Goal: Obtain resource: Download file/media

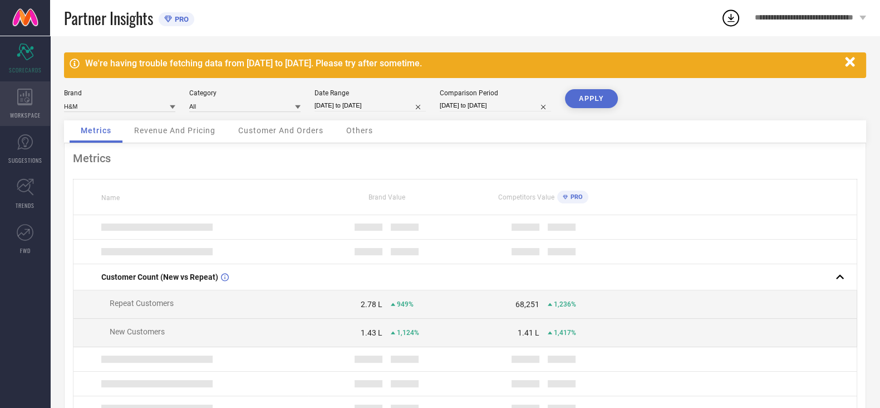
click at [28, 109] on div "WORKSPACE" at bounding box center [25, 103] width 50 height 45
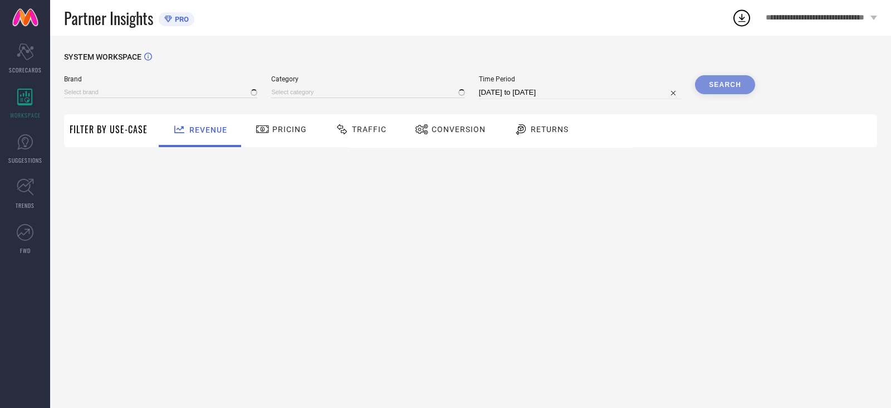
click at [353, 131] on span "Traffic" at bounding box center [369, 129] width 35 height 9
click at [532, 85] on div "Time Period [DATE] to [DATE]" at bounding box center [580, 87] width 202 height 24
click at [531, 93] on input "[DATE] to [DATE]" at bounding box center [580, 92] width 202 height 13
select select "7"
select select "2025"
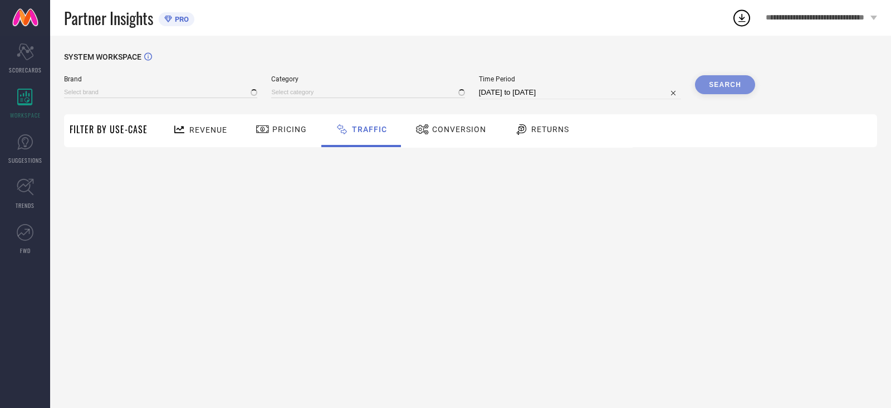
select select "8"
select select "2025"
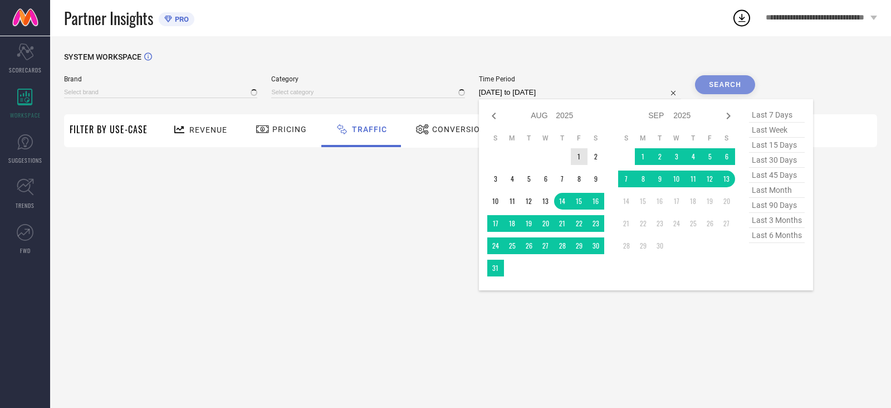
type input "After [DATE]"
click at [584, 162] on td "1" at bounding box center [579, 156] width 17 height 17
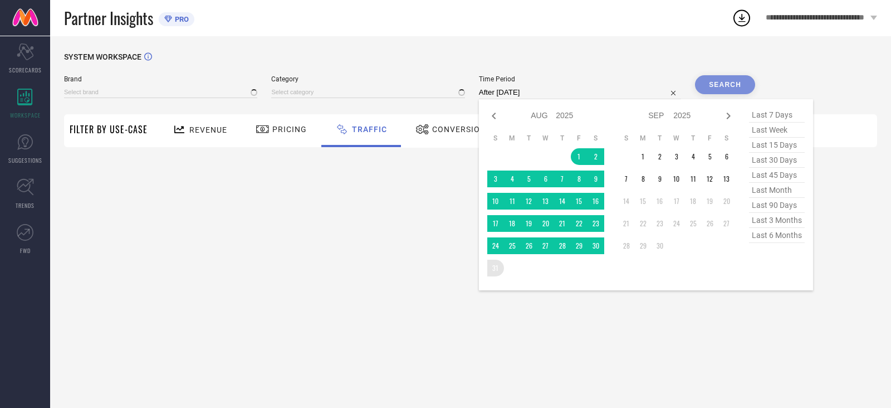
click at [497, 277] on table "S M T W T F S 1 2 3 4 5 6 7 8 9 10 11 12 13 14 15 16 17 18 19 20 21 22 23 24 25…" at bounding box center [545, 205] width 117 height 154
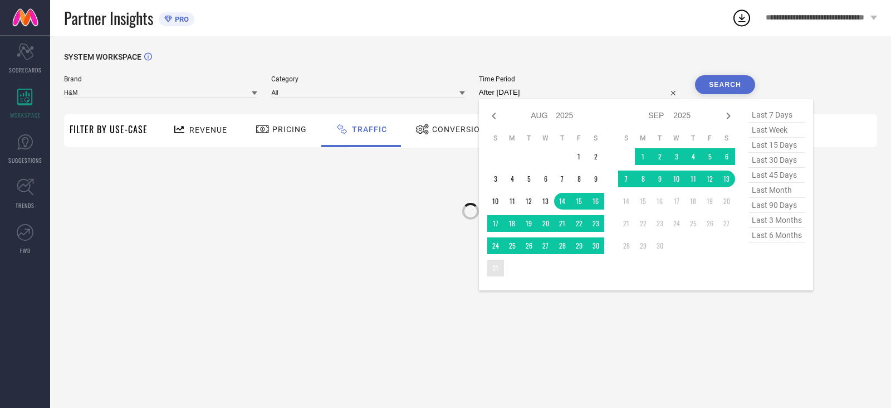
type input "H&M"
type input "All"
click at [495, 262] on td "31" at bounding box center [495, 268] width 17 height 17
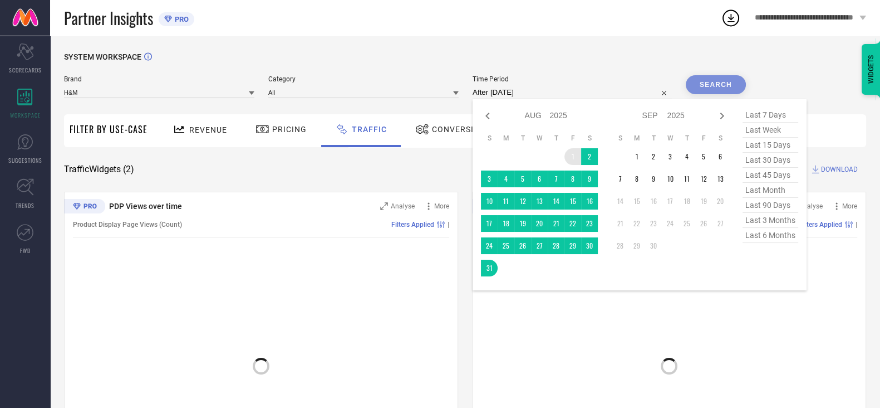
type input "[DATE] to [DATE]"
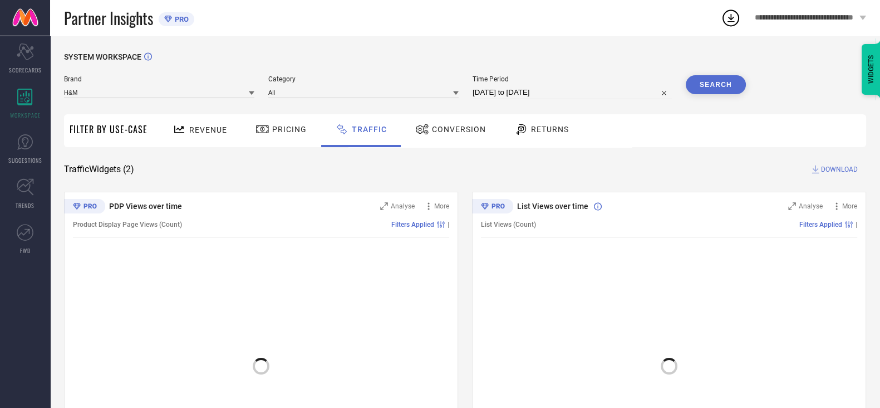
click at [716, 93] on button "Search" at bounding box center [716, 84] width 60 height 19
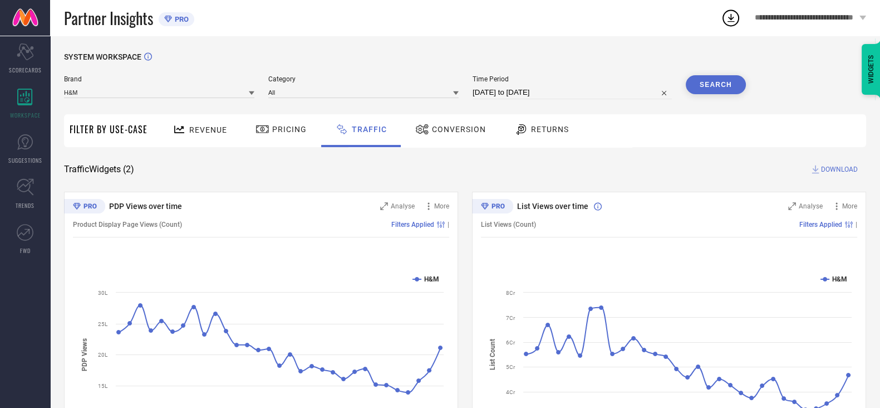
click at [844, 173] on span "DOWNLOAD" at bounding box center [839, 169] width 37 height 11
click at [33, 62] on div "Scorecard SCORECARDS" at bounding box center [25, 58] width 50 height 45
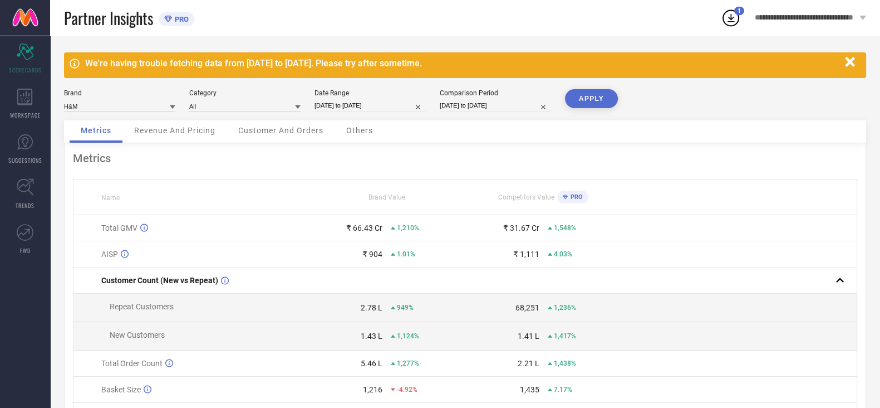
select select "8"
select select "2024"
select select "9"
select select "2024"
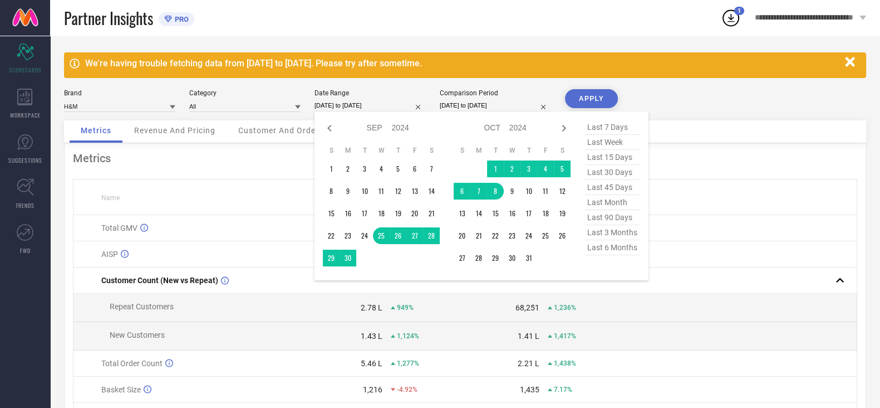
click at [362, 107] on input "[DATE] to [DATE]" at bounding box center [370, 106] width 111 height 12
click at [327, 129] on icon at bounding box center [329, 127] width 13 height 13
select select "7"
select select "2024"
select select "8"
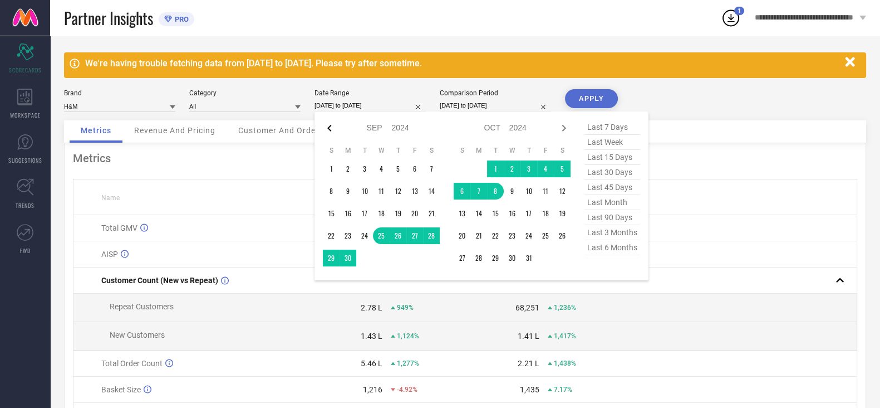
select select "2024"
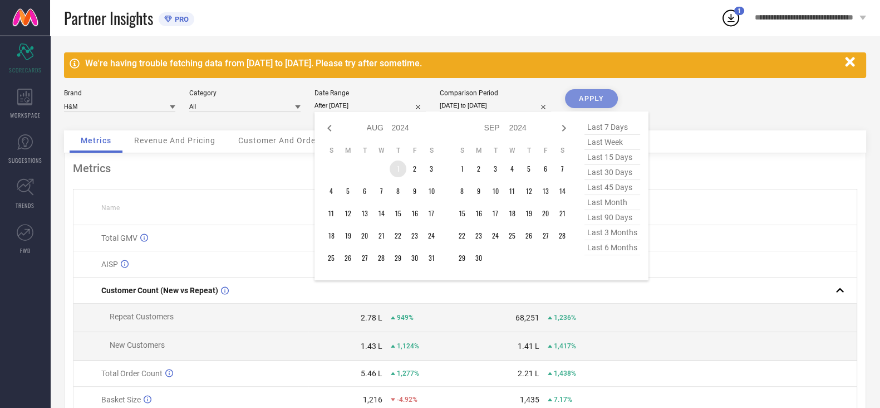
click at [395, 167] on td "1" at bounding box center [398, 168] width 17 height 17
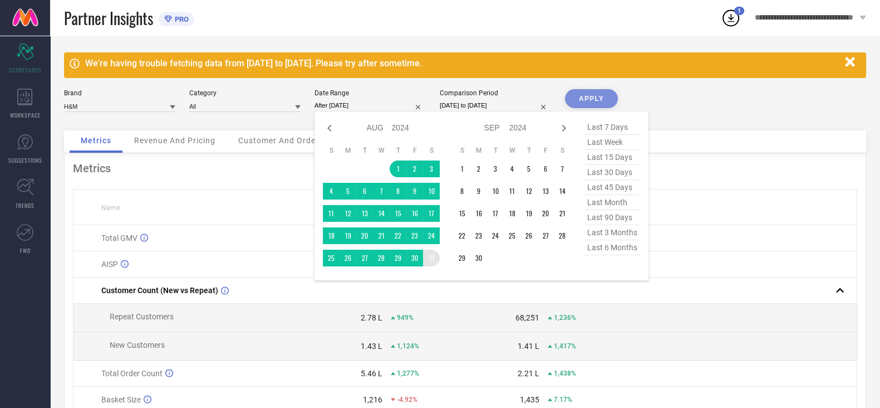
type input "[DATE] to [DATE]"
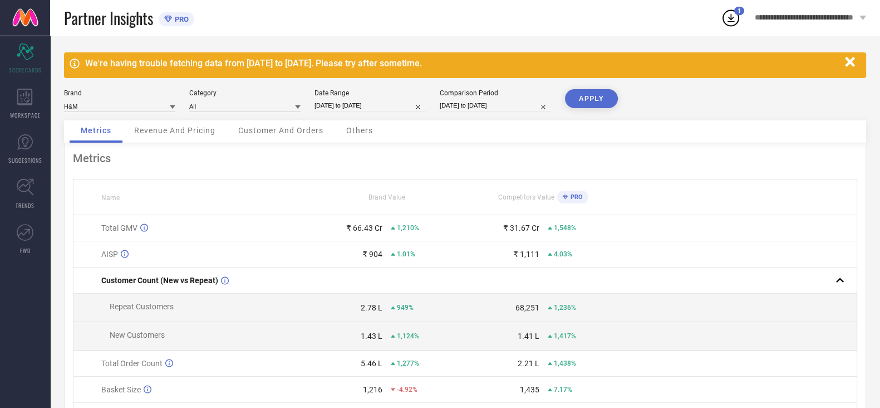
select select "5"
select select "2024"
select select "6"
select select "2024"
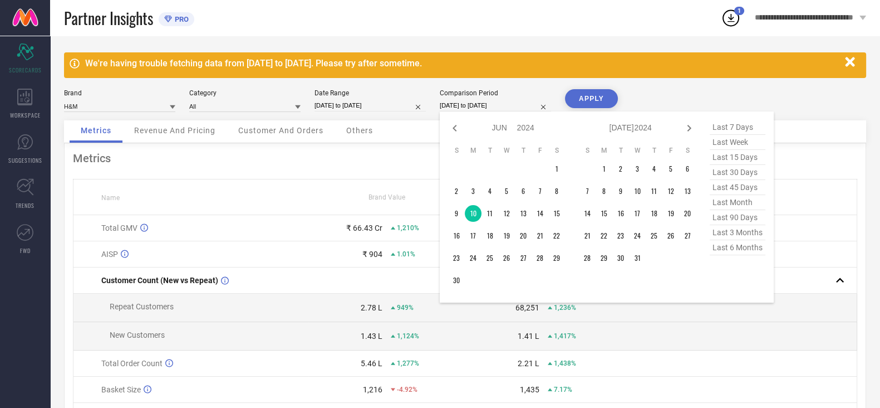
click at [477, 106] on input "[DATE] to [DATE]" at bounding box center [495, 106] width 111 height 12
click at [503, 128] on select "Jan Feb Mar Apr May Jun [DATE] Aug Sep Oct Nov Dec" at bounding box center [504, 128] width 25 height 16
select select "7"
select select "2024"
select select "8"
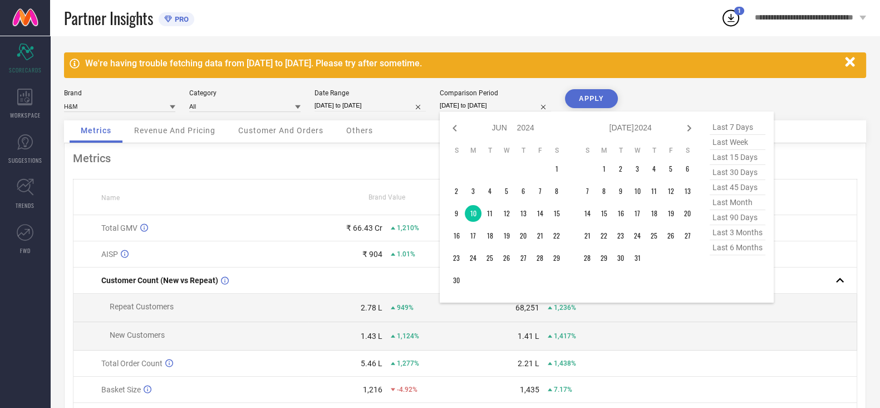
select select "2024"
click at [524, 169] on td "1" at bounding box center [523, 168] width 17 height 17
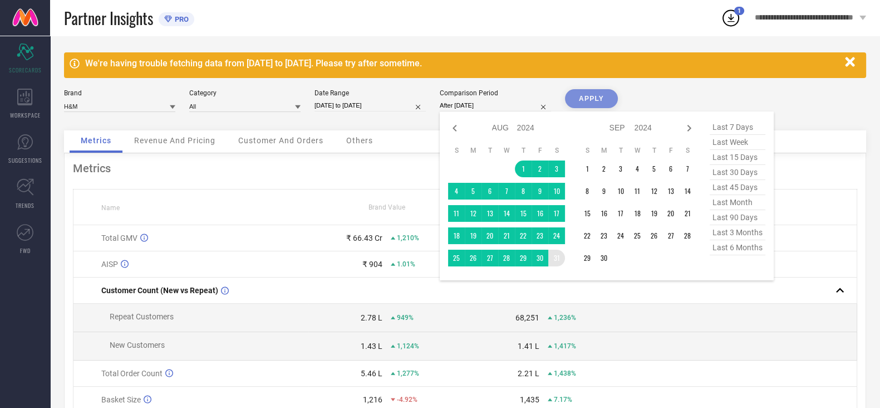
type input "[DATE] to [DATE]"
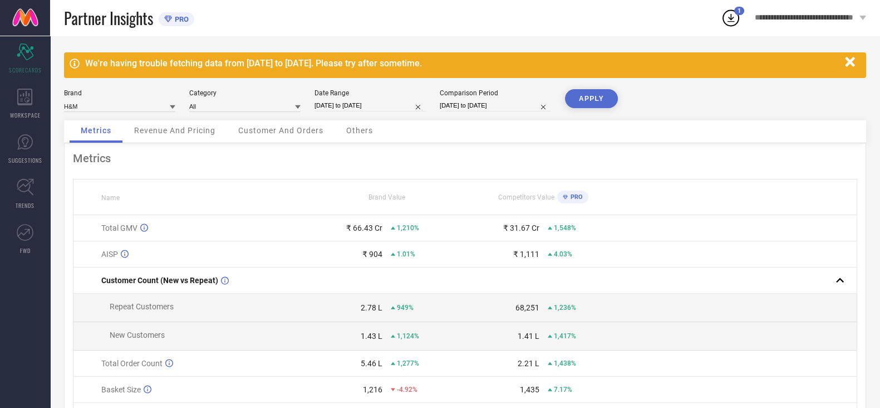
click at [577, 96] on button "APPLY" at bounding box center [591, 98] width 53 height 19
click at [849, 63] on icon "button" at bounding box center [849, 61] width 9 height 9
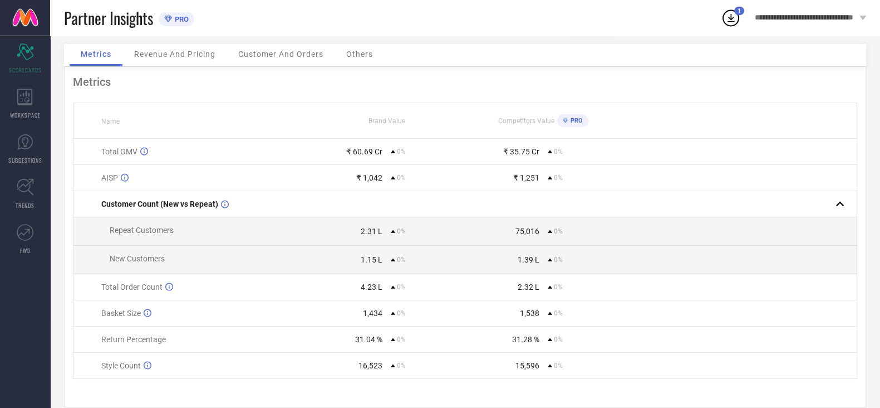
scroll to position [60, 0]
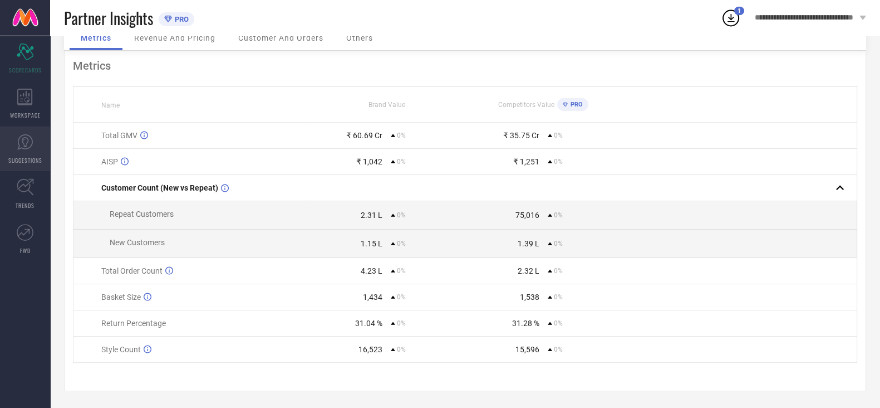
click at [26, 156] on span "SUGGESTIONS" at bounding box center [25, 160] width 34 height 8
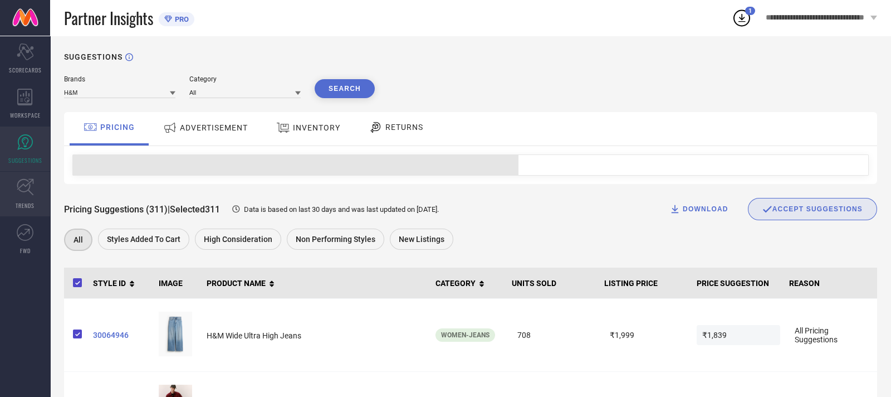
click at [30, 198] on link "TRENDS" at bounding box center [25, 194] width 50 height 45
